Goal: Use online tool/utility: Utilize a website feature to perform a specific function

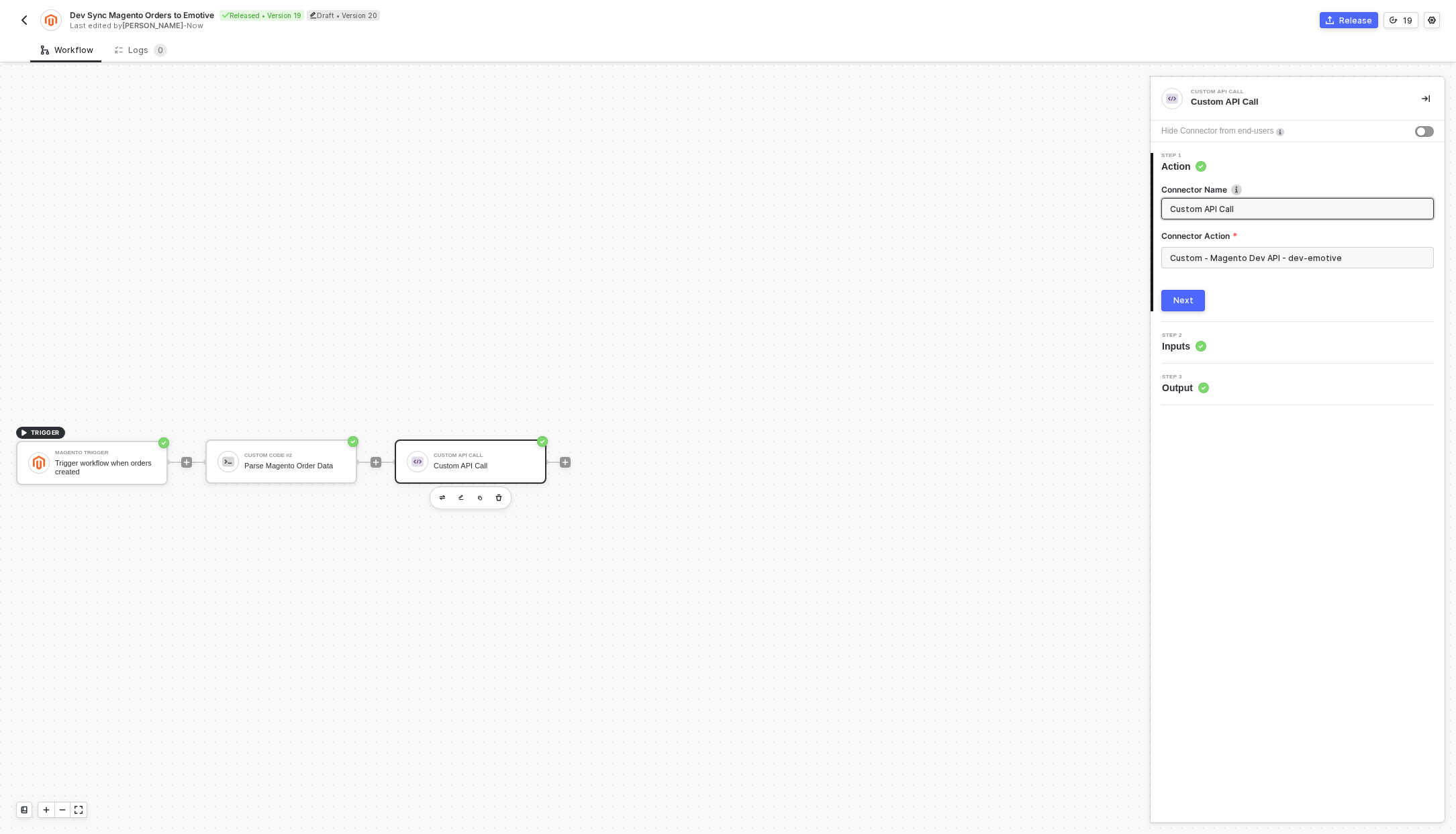
scroll to position [25, 0]
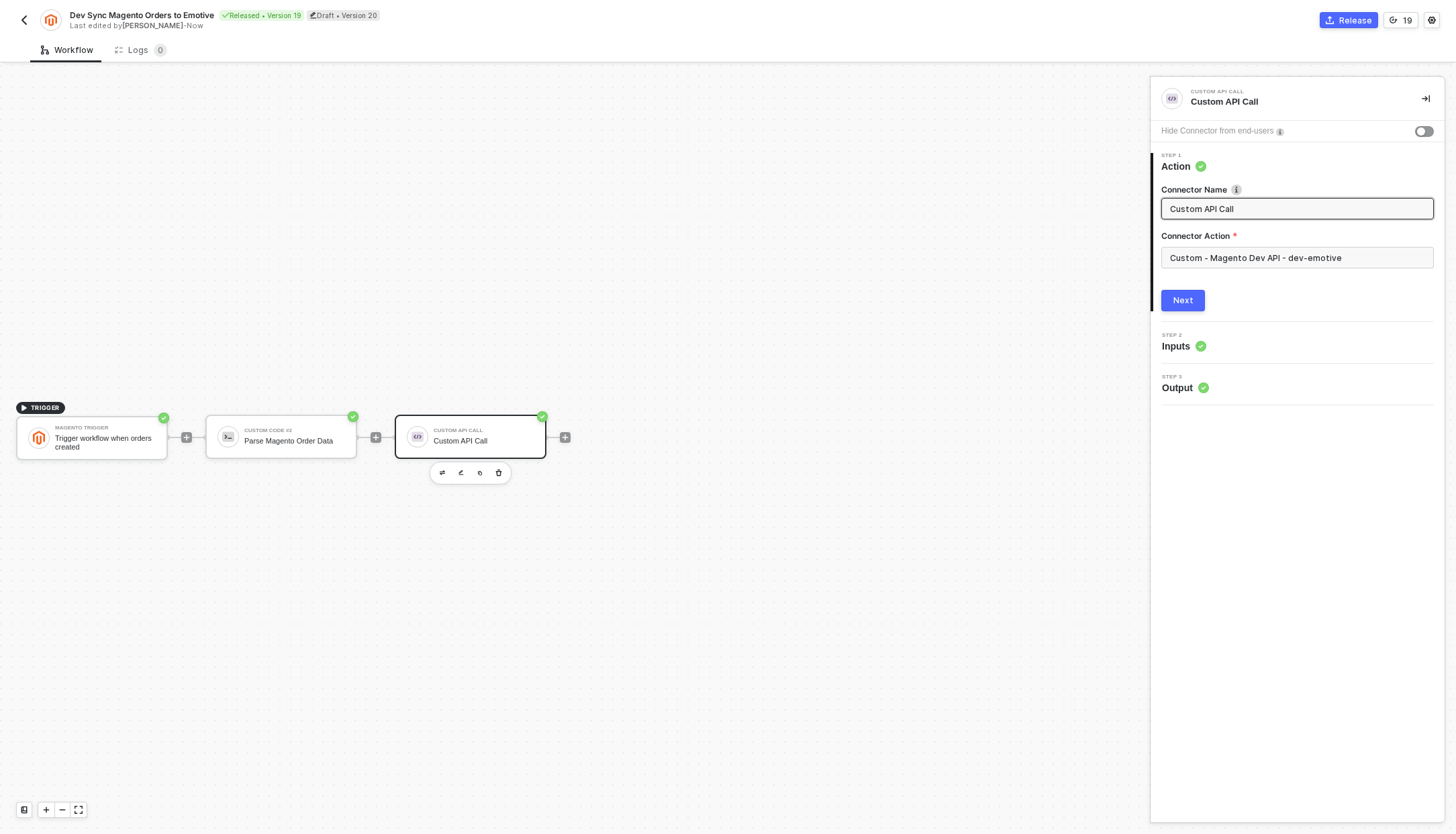
click at [463, 431] on div "Custom API Call" at bounding box center [484, 431] width 101 height 5
click at [1203, 257] on input "Custom - Magento Dev API - dev-emotive" at bounding box center [1298, 257] width 273 height 21
click at [1136, 164] on div "Custom Actions" at bounding box center [1041, 162] width 195 height 11
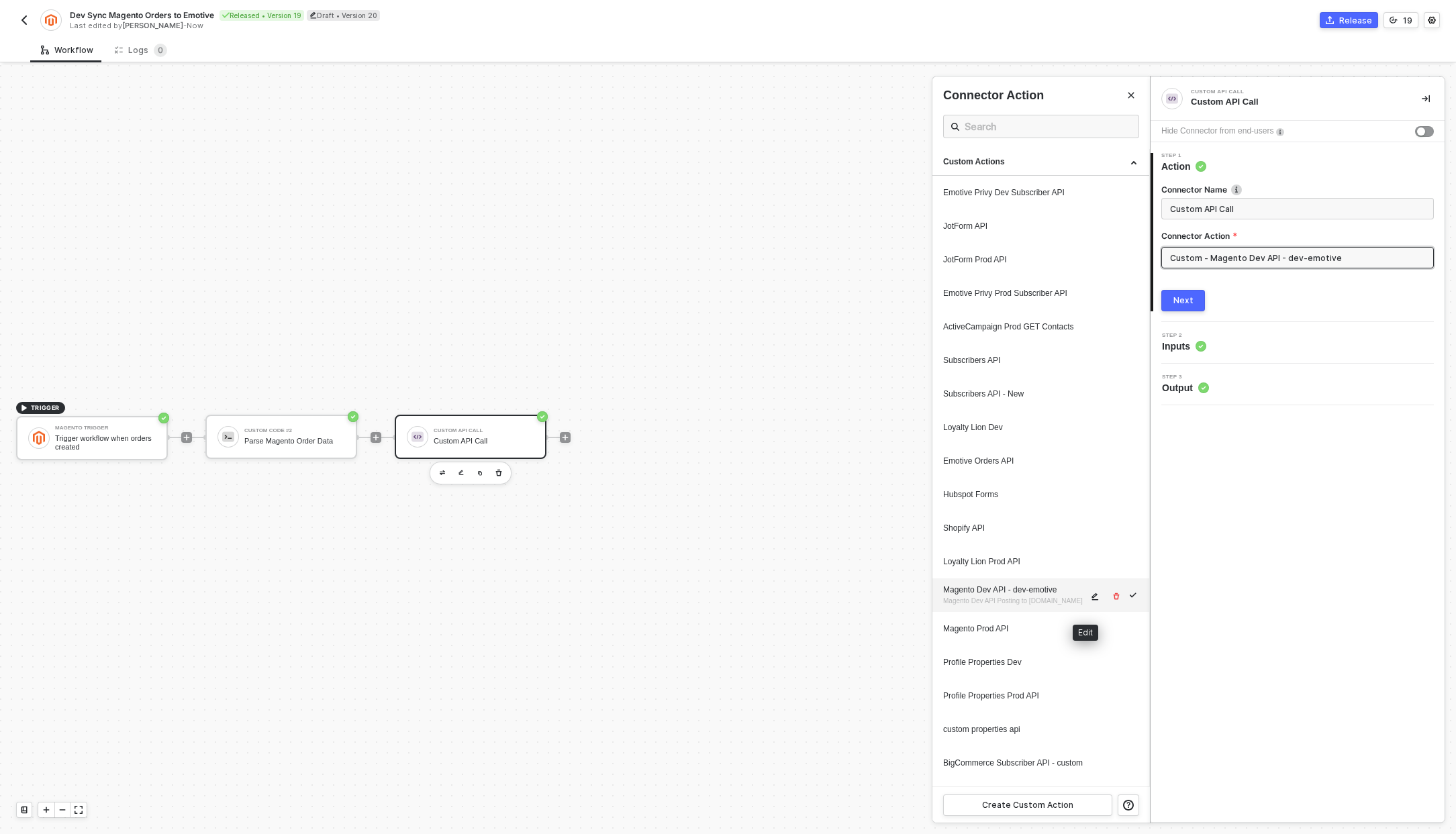
click at [1092, 599] on icon "icon-edit" at bounding box center [1095, 597] width 7 height 8
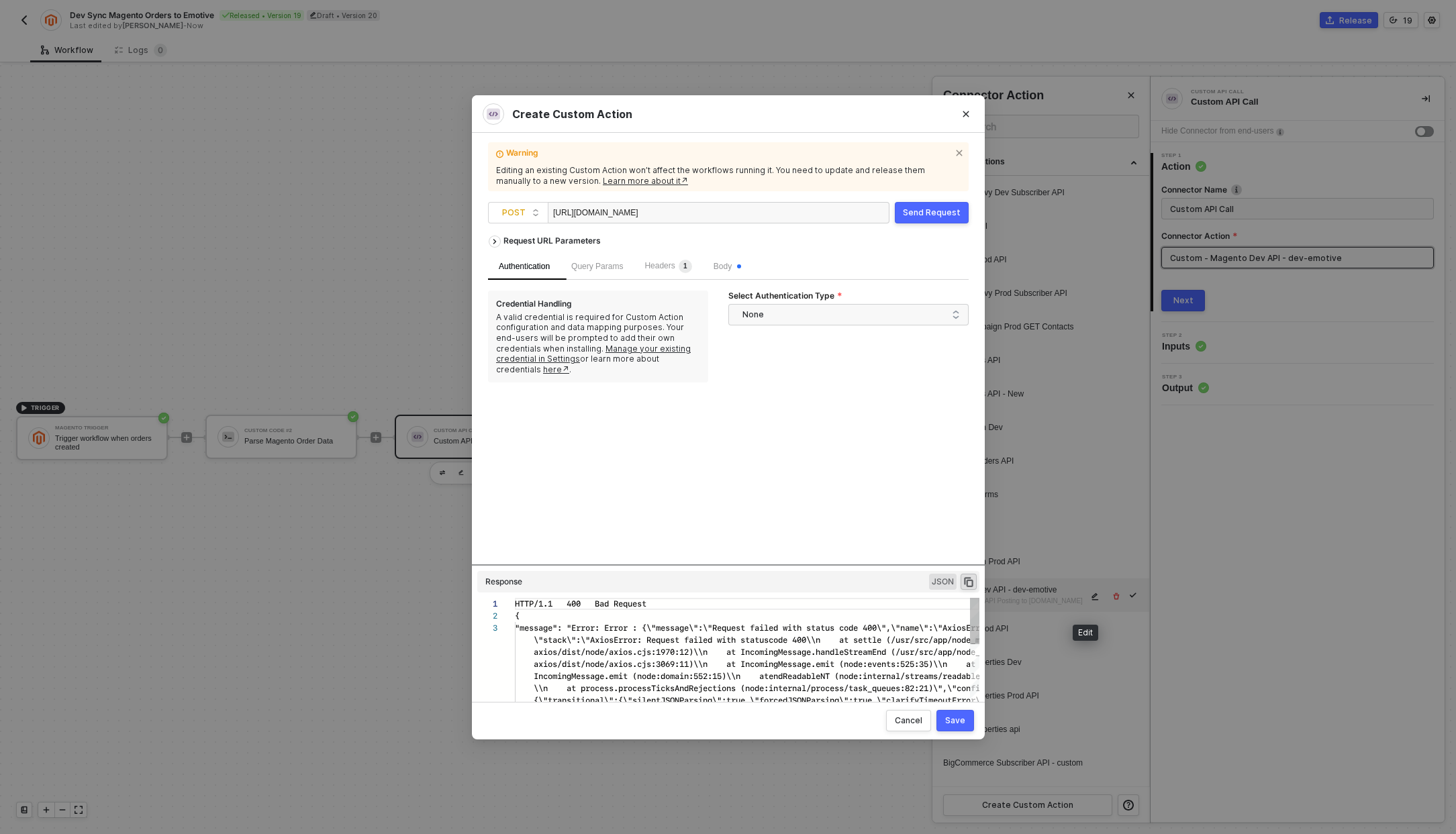
scroll to position [24, 0]
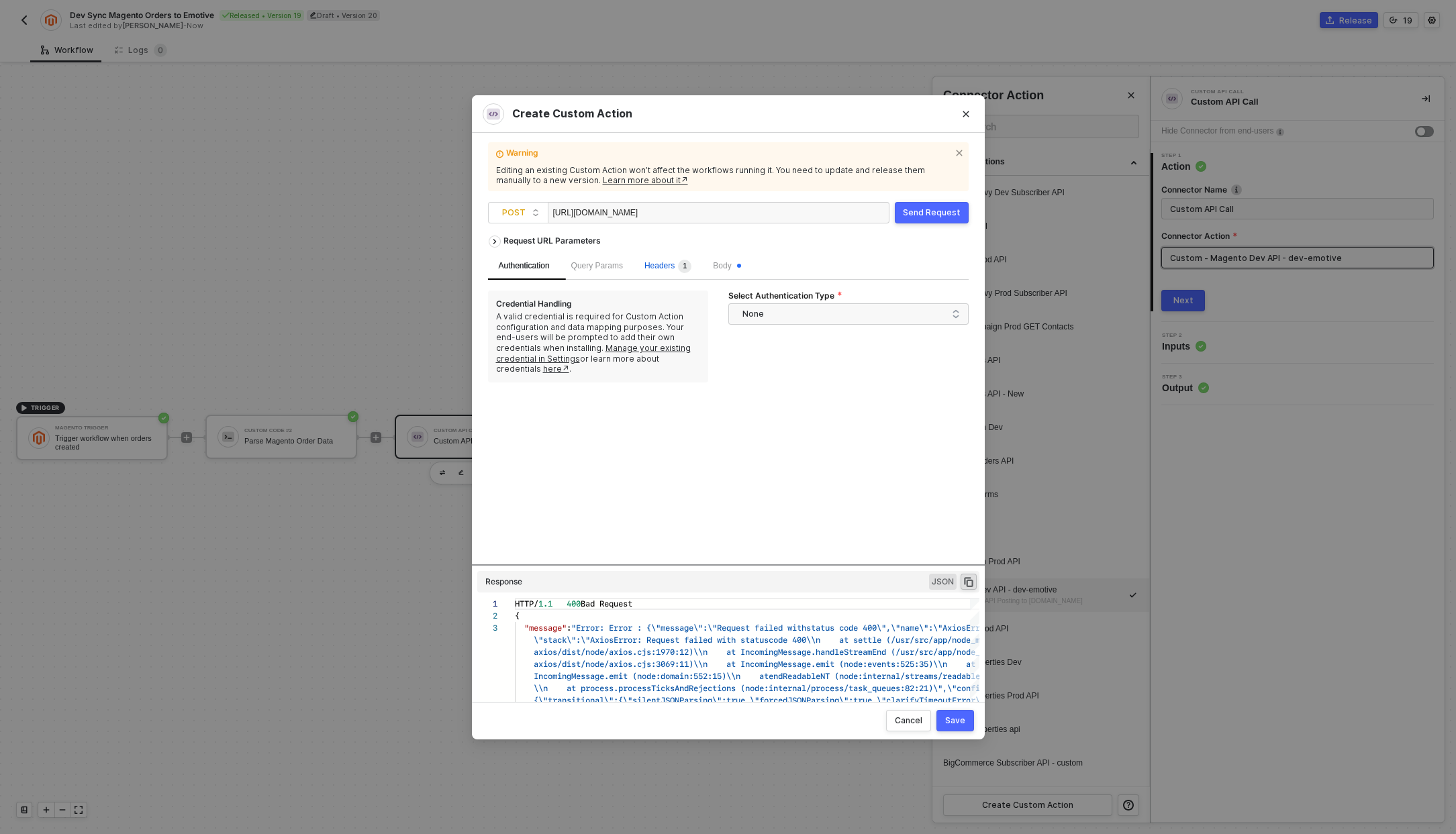
click at [683, 270] on span "1" at bounding box center [683, 266] width 17 height 14
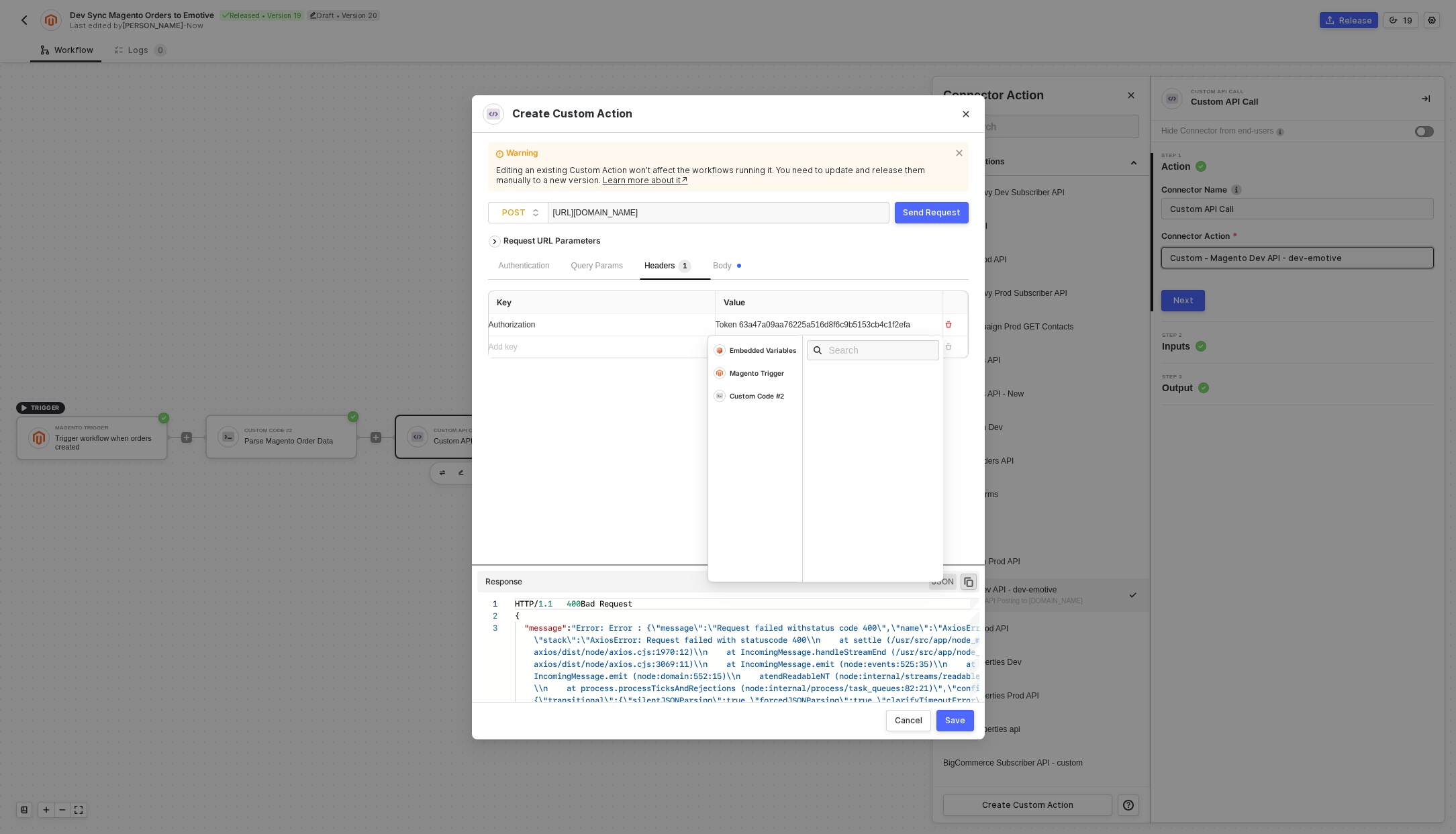
click at [725, 322] on span "Token 63a47a09aa76225a516d8f6c9b5153cb4c1f2efa" at bounding box center [812, 325] width 195 height 9
copy span "Token 63a47a09aa76225a516d8f6c9b5153cb4c1f2efa"
click at [644, 411] on div "Request URL Parameters Authentication Query Params Headers 1 Body Key Value Aut…" at bounding box center [728, 396] width 481 height 335
click at [919, 715] on div "Cancel" at bounding box center [909, 720] width 27 height 11
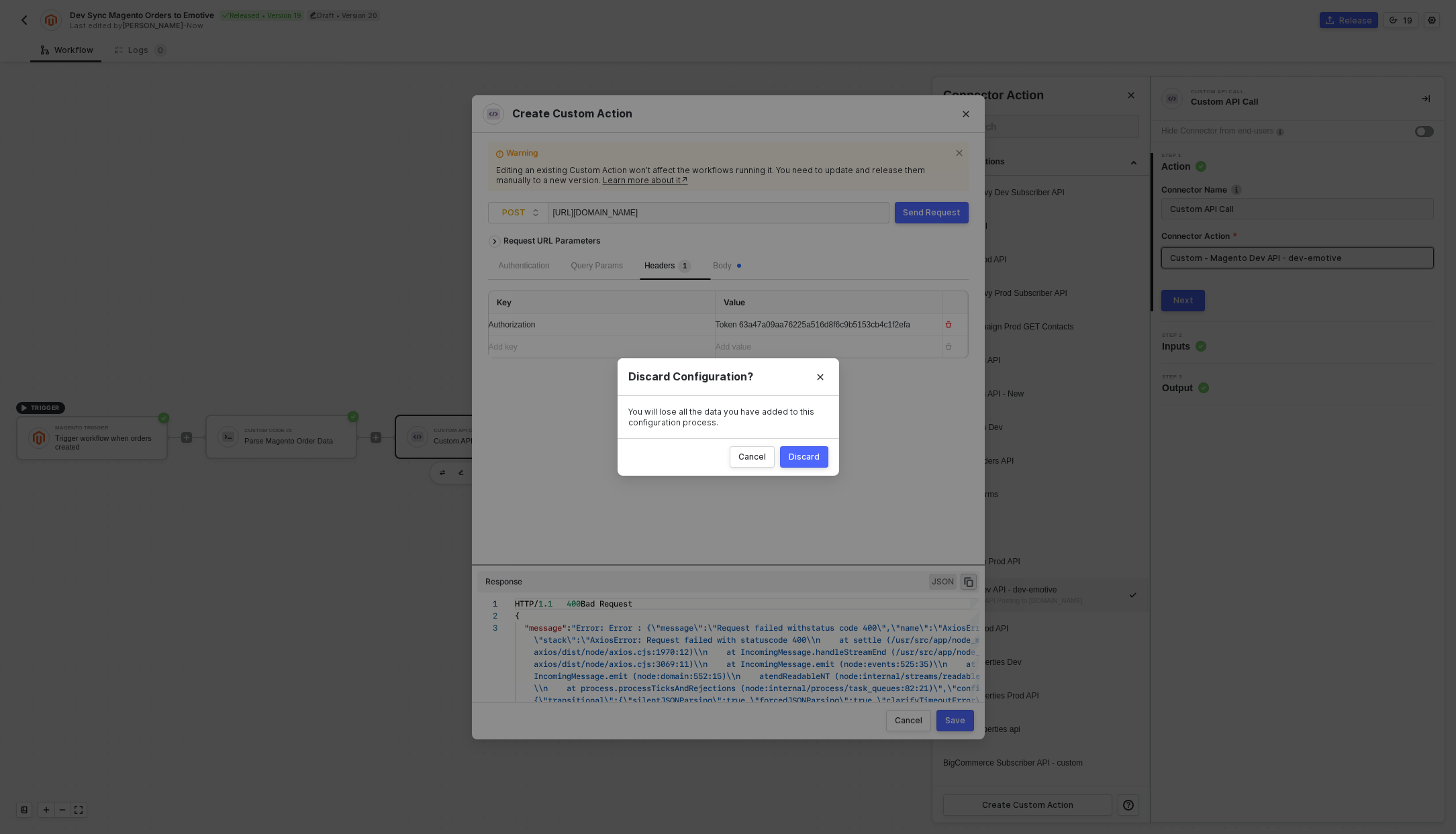
click at [810, 462] on button "Discard" at bounding box center [804, 457] width 48 height 21
